Goal: Book appointment/travel/reservation

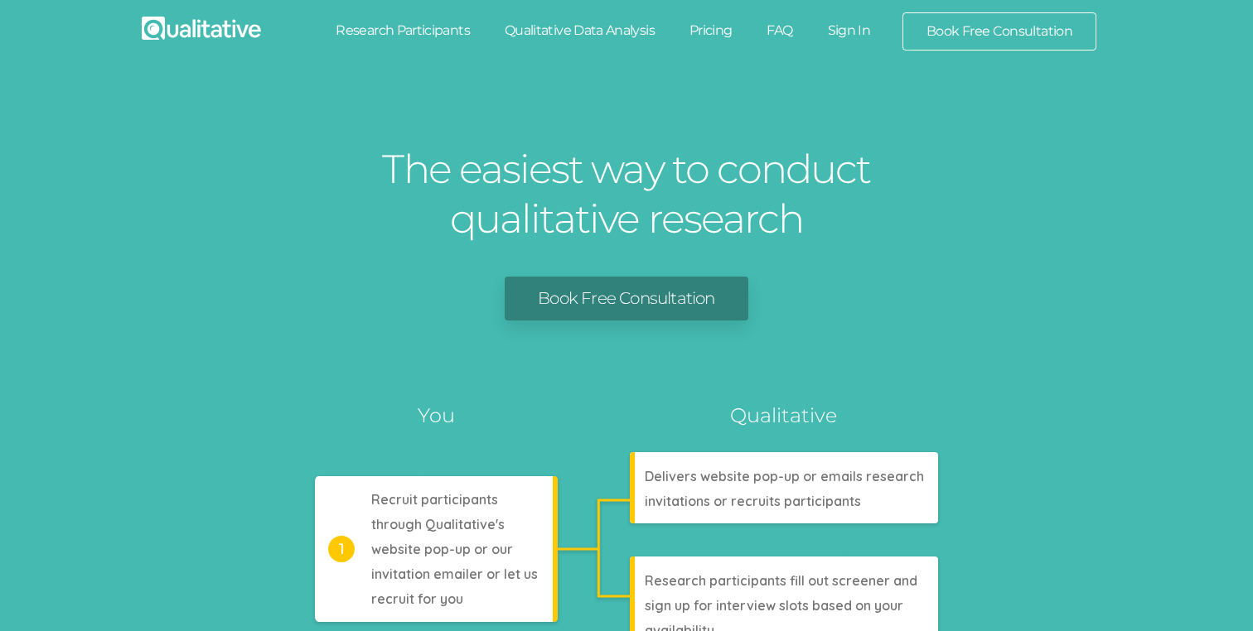
click at [1020, 37] on link "Book Free Consultation" at bounding box center [999, 31] width 192 height 36
click at [1089, 38] on link "Book Free Consultation" at bounding box center [999, 31] width 192 height 36
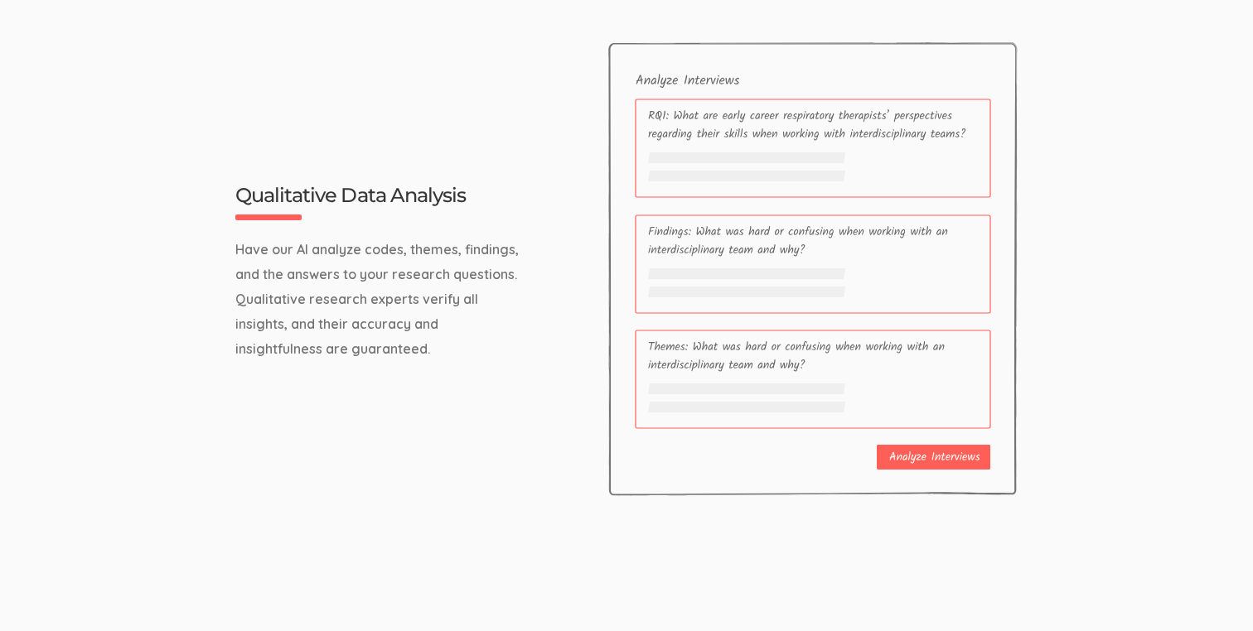
scroll to position [5307, 0]
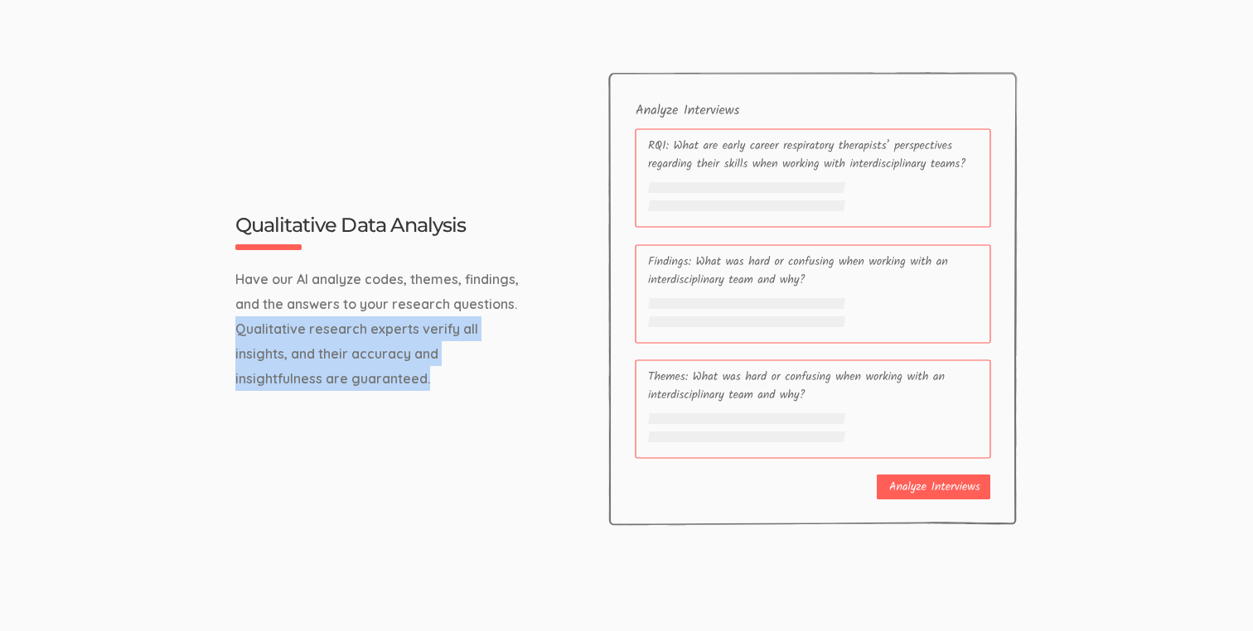
drag, startPoint x: 220, startPoint y: 326, endPoint x: 380, endPoint y: 369, distance: 165.4
click at [380, 369] on div "Qualitative Data Analysis Have our AI analyze codes, themes, findings, and the …" at bounding box center [626, 299] width 994 height 454
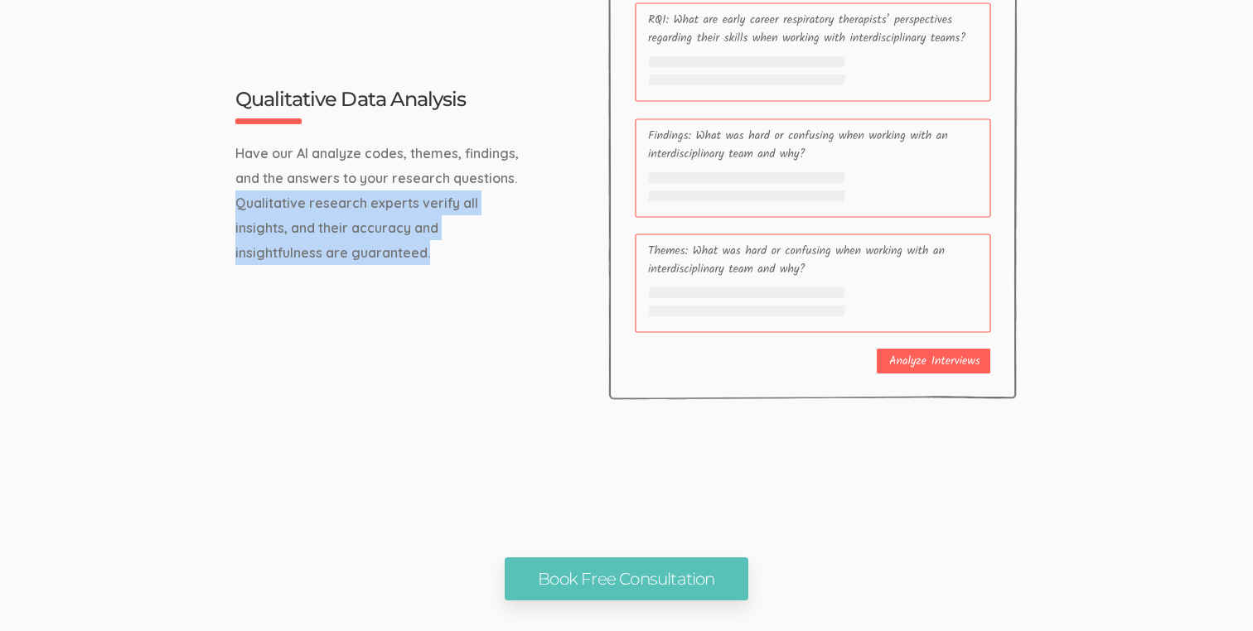
scroll to position [5383, 0]
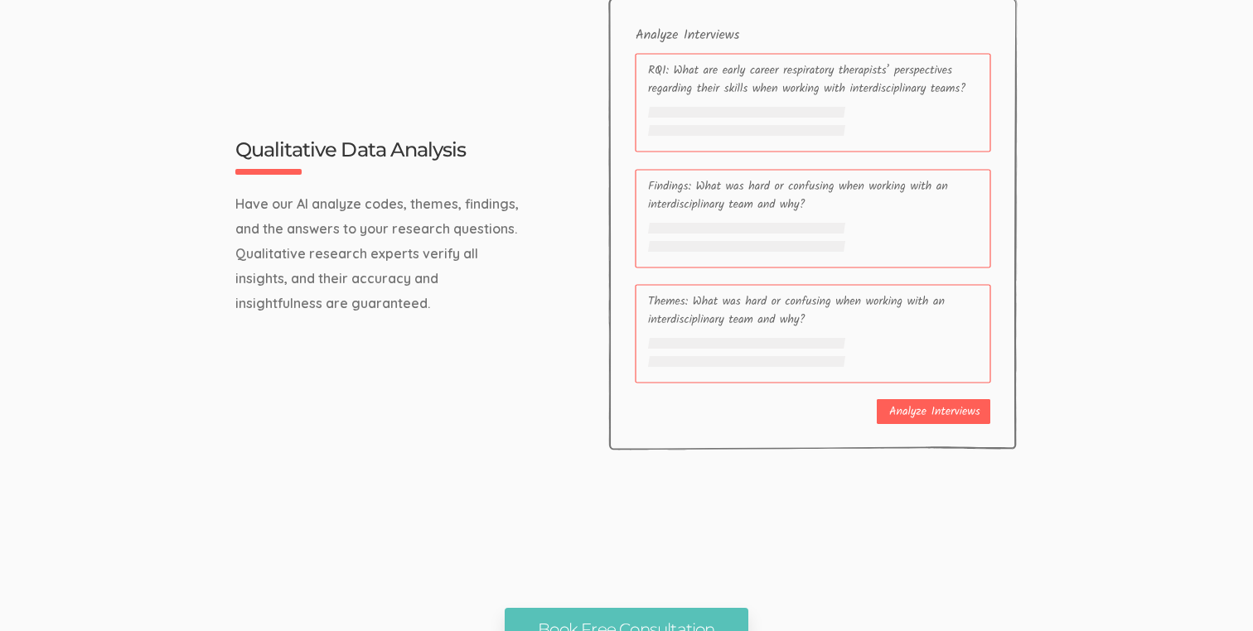
click at [525, 311] on div "Qualitative Data Analysis Have our AI analyze codes, themes, findings, and the …" at bounding box center [626, 224] width 994 height 454
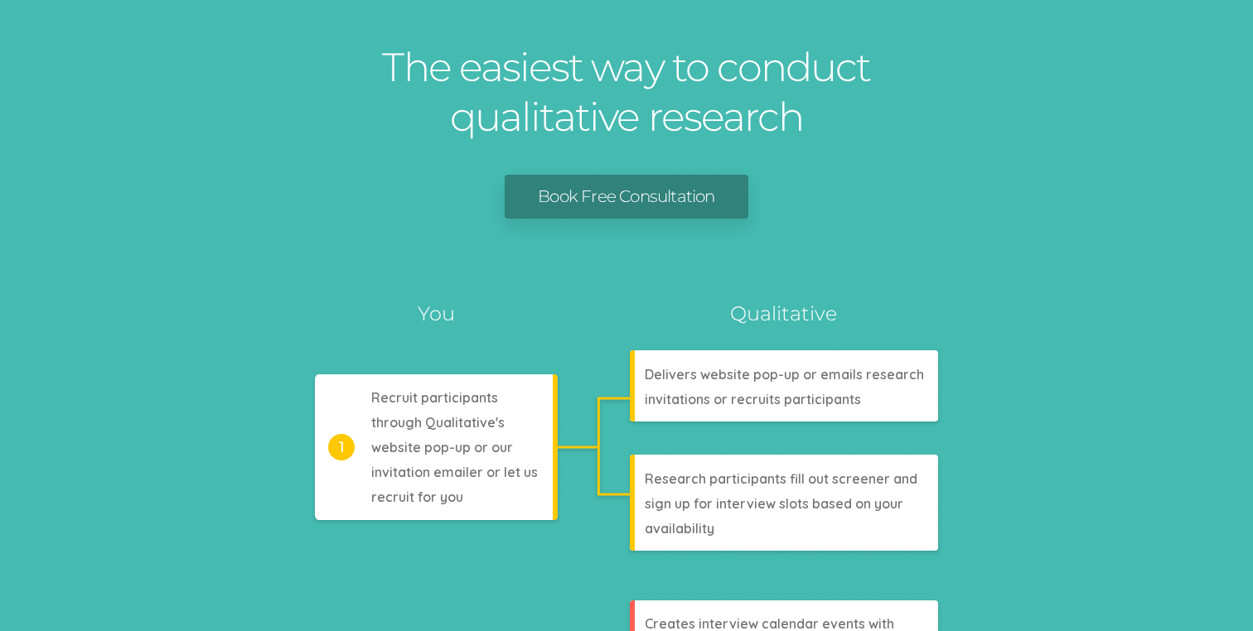
scroll to position [0, 0]
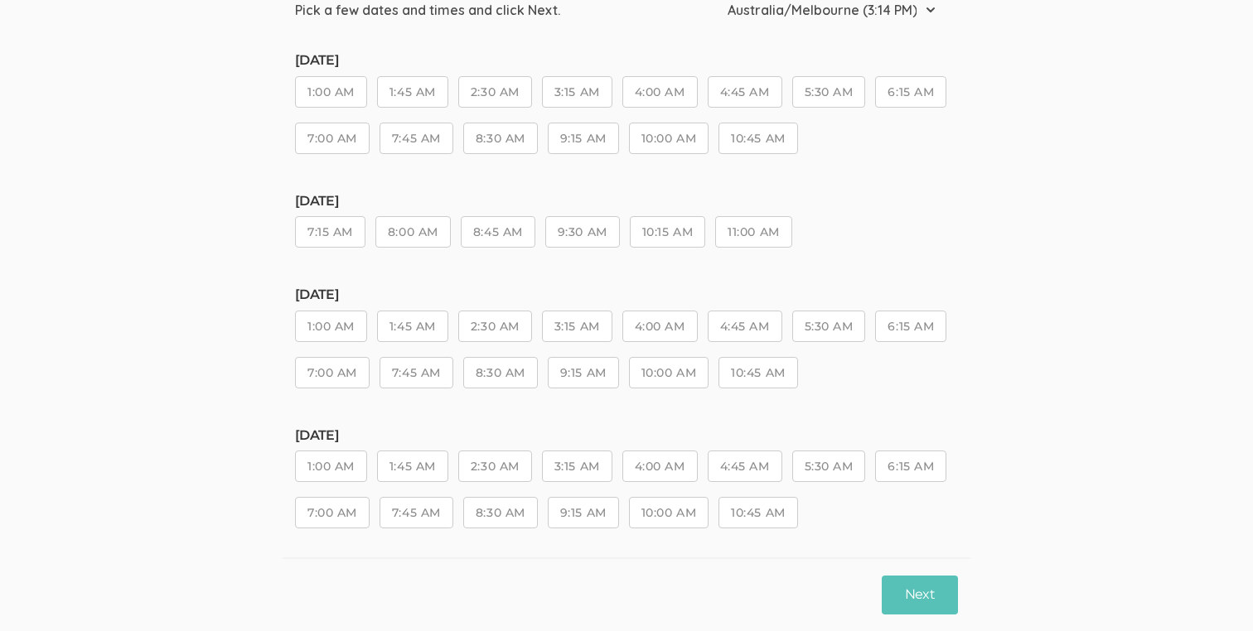
scroll to position [147, 0]
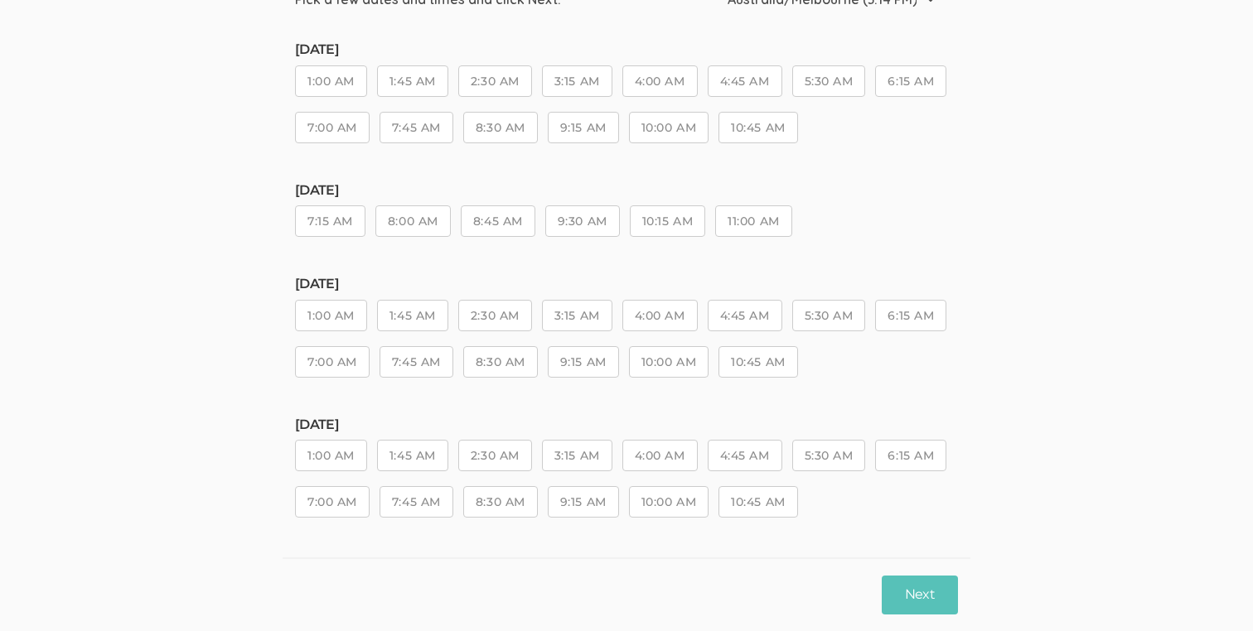
click at [674, 317] on button "4:00 AM" at bounding box center [659, 315] width 75 height 31
click at [909, 591] on button "Next" at bounding box center [920, 595] width 76 height 39
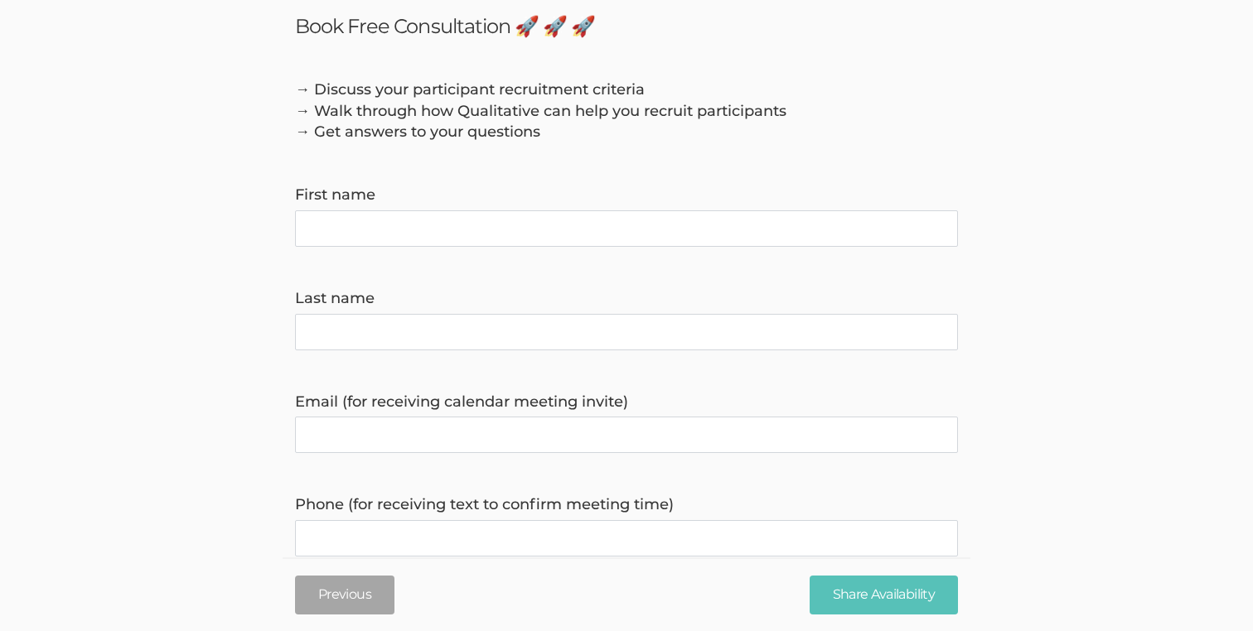
scroll to position [0, 0]
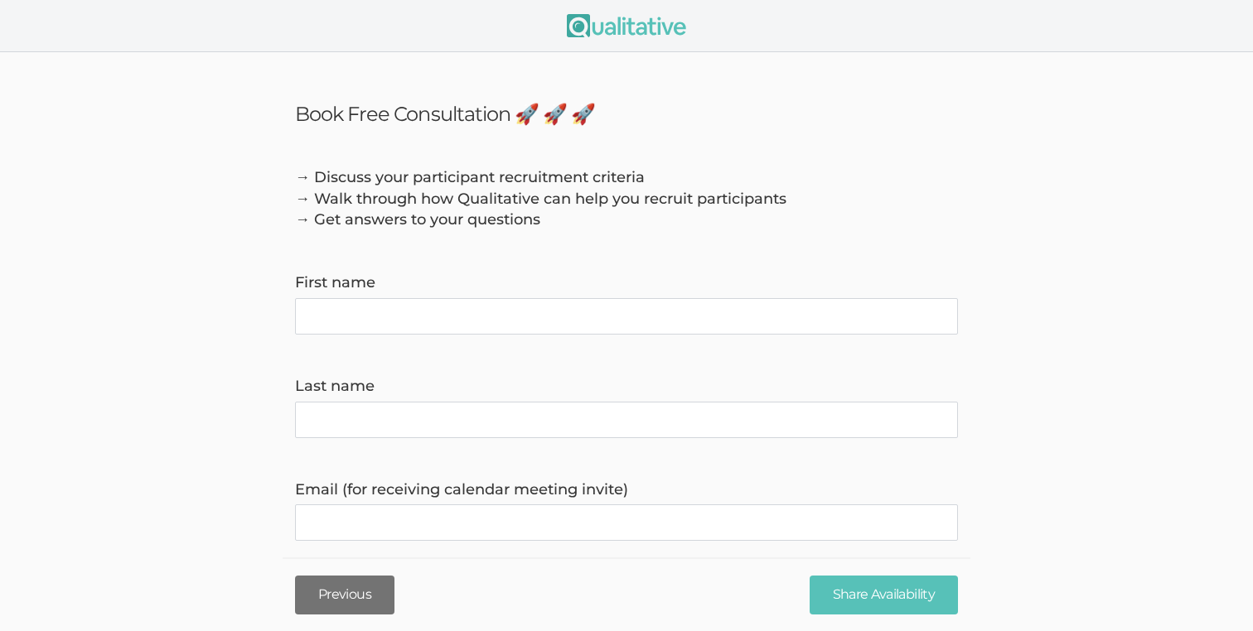
click at [350, 586] on button "Previous" at bounding box center [344, 595] width 99 height 39
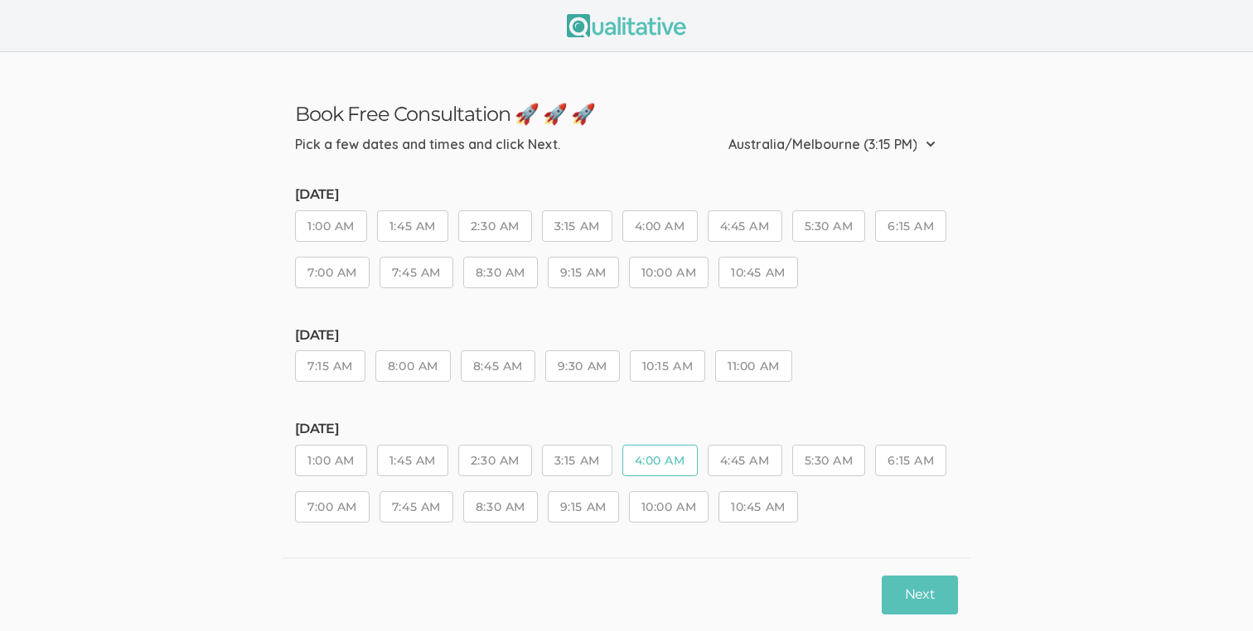
click at [514, 375] on button "8:45 AM" at bounding box center [498, 366] width 75 height 31
click at [685, 373] on button "10:15 AM" at bounding box center [667, 366] width 75 height 31
click at [672, 466] on button "4:00 AM" at bounding box center [659, 460] width 75 height 31
click at [680, 366] on button "10:15 AM" at bounding box center [667, 366] width 75 height 31
click at [504, 360] on button "8:45 AM" at bounding box center [498, 366] width 75 height 31
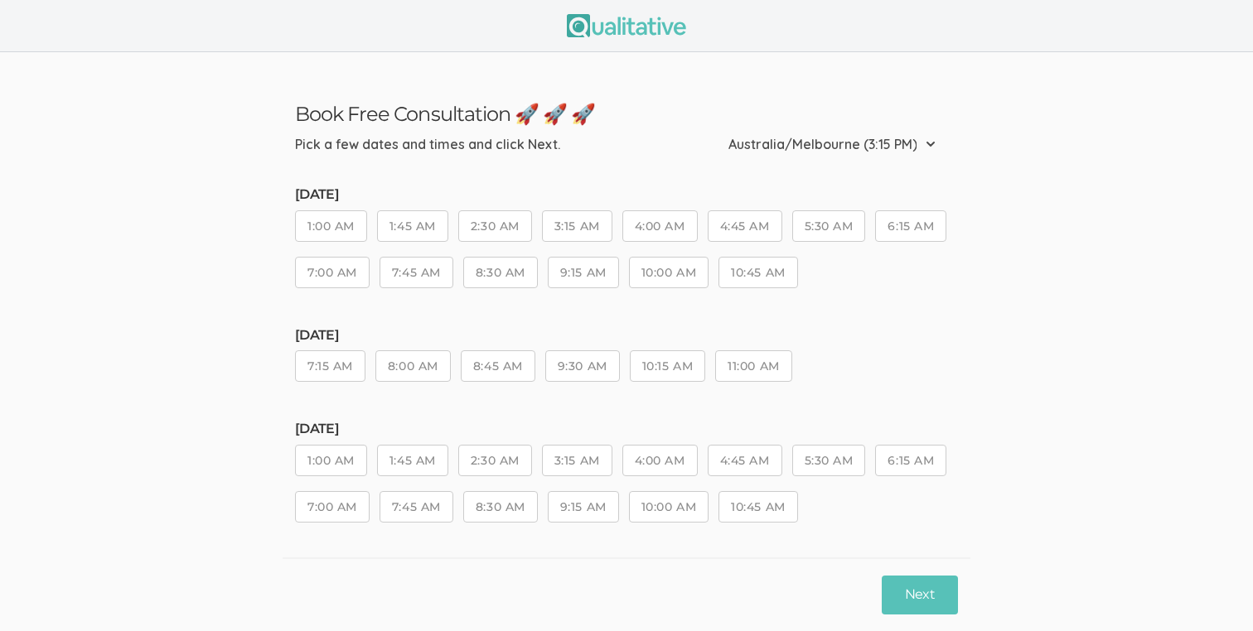
click at [513, 228] on button "2:30 AM" at bounding box center [495, 225] width 74 height 31
click at [612, 223] on button "3:15 AM" at bounding box center [577, 225] width 70 height 31
click at [686, 210] on div "Friday, Sep 19 1:00 AM 1:45 AM 2:30 AM 3:15 AM 4:00 AM 4:45 AM 5:30 AM 6:15 AM …" at bounding box center [626, 245] width 663 height 116
click at [573, 220] on button "3:15 AM" at bounding box center [577, 225] width 70 height 31
click at [491, 224] on button "2:30 AM" at bounding box center [495, 225] width 74 height 31
